Goal: Complete application form: Complete application form

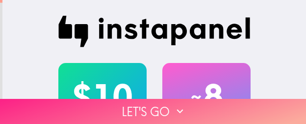
click at [107, 101] on button "Let's go" at bounding box center [153, 111] width 306 height 25
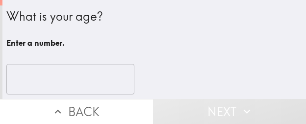
drag, startPoint x: 42, startPoint y: 83, endPoint x: 88, endPoint y: 75, distance: 47.4
click at [42, 82] on input "number" at bounding box center [70, 79] width 128 height 30
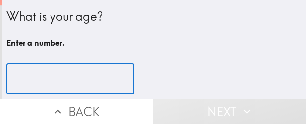
paste input "42"
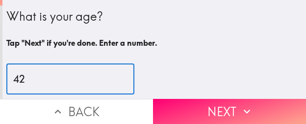
type input "42"
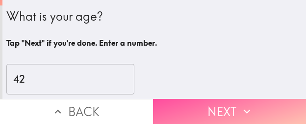
drag, startPoint x: 261, startPoint y: 106, endPoint x: 88, endPoint y: 110, distance: 172.9
click at [258, 106] on button "Next" at bounding box center [229, 111] width 153 height 25
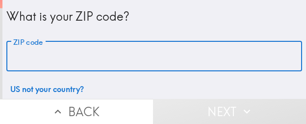
click at [138, 55] on input "ZIP code" at bounding box center [154, 56] width 296 height 30
paste input "33629"
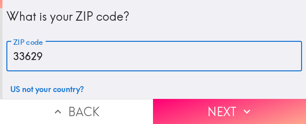
type input "33629"
drag, startPoint x: 248, startPoint y: 98, endPoint x: 280, endPoint y: 97, distance: 31.9
click at [248, 105] on icon "button" at bounding box center [247, 111] width 13 height 13
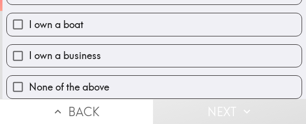
scroll to position [140, 0]
drag, startPoint x: 120, startPoint y: 46, endPoint x: 144, endPoint y: 67, distance: 32.0
click at [120, 46] on label "I own a business" at bounding box center [154, 56] width 295 height 22
click at [29, 46] on input "I own a business" at bounding box center [18, 56] width 22 height 22
checkbox input "true"
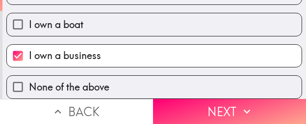
click at [200, 109] on button "Next" at bounding box center [229, 111] width 153 height 25
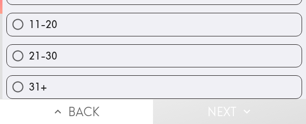
drag, startPoint x: 65, startPoint y: 73, endPoint x: 138, endPoint y: 83, distance: 74.4
click at [65, 76] on label "31+" at bounding box center [154, 87] width 295 height 22
click at [29, 76] on input "31+" at bounding box center [18, 87] width 22 height 22
radio input "true"
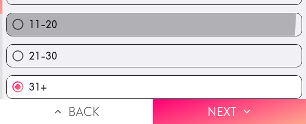
click at [115, 13] on label "11-20" at bounding box center [154, 24] width 295 height 22
click at [29, 13] on input "11-20" at bounding box center [18, 24] width 22 height 22
radio input "true"
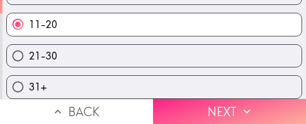
click at [212, 100] on button "Next" at bounding box center [229, 111] width 153 height 25
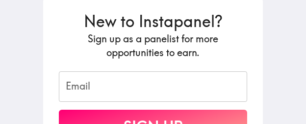
scroll to position [147, 0]
